Goal: Information Seeking & Learning: Learn about a topic

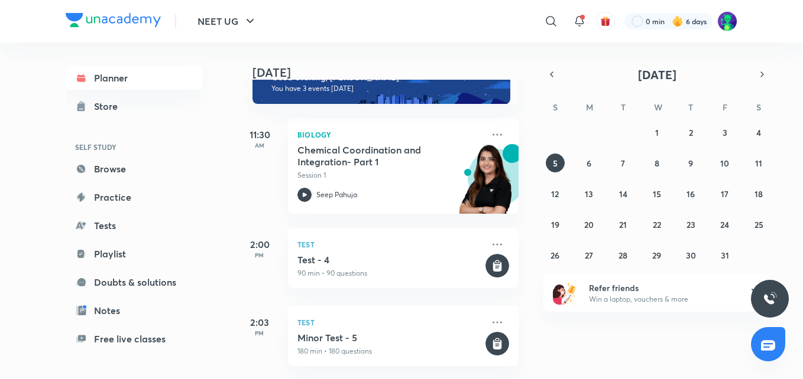
scroll to position [40, 0]
click at [366, 145] on h5 "Chemical Coordination and Integration- Part 1" at bounding box center [370, 156] width 147 height 24
click at [588, 163] on abbr "6" at bounding box center [588, 163] width 5 height 11
